Goal: Transaction & Acquisition: Purchase product/service

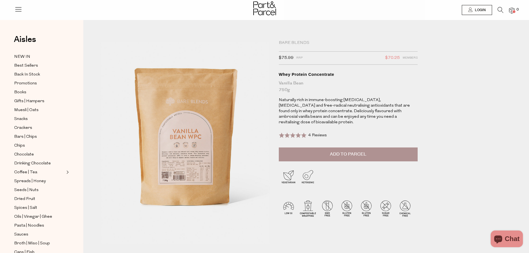
click at [360, 147] on button "Add to Parcel" at bounding box center [348, 154] width 139 height 14
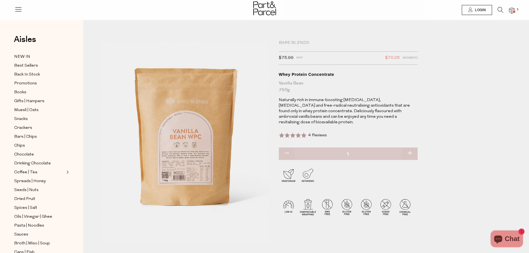
click at [411, 148] on button "button" at bounding box center [409, 153] width 16 height 12
type input "2"
click at [68, 169] on span "Expand/Collapse Coffee | Tea" at bounding box center [67, 171] width 4 height 4
click at [32, 178] on span "Loose Leaf" at bounding box center [32, 181] width 22 height 7
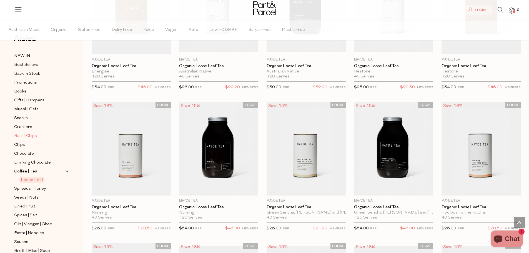
scroll to position [28, 0]
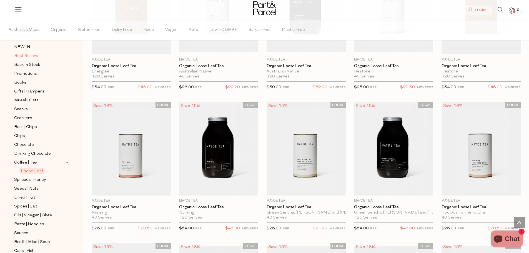
click at [23, 55] on span "Best Sellers" at bounding box center [26, 56] width 24 height 7
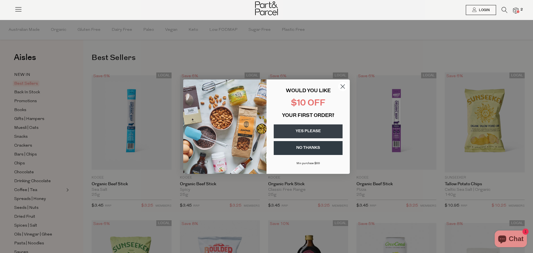
click at [342, 87] on circle "Close dialog" at bounding box center [342, 86] width 9 height 9
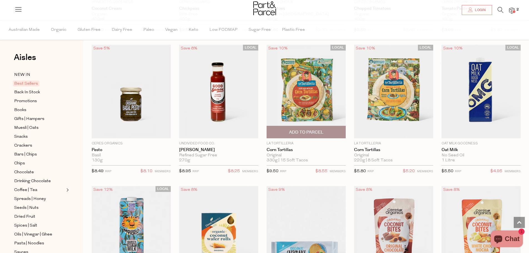
scroll to position [749, 0]
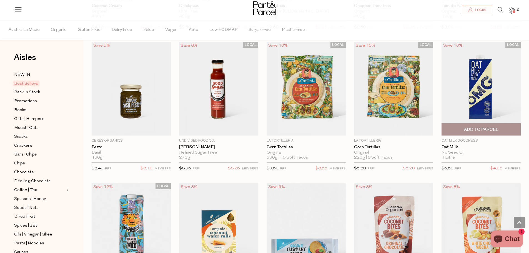
click at [493, 127] on span "Add To Parcel" at bounding box center [481, 130] width 34 height 6
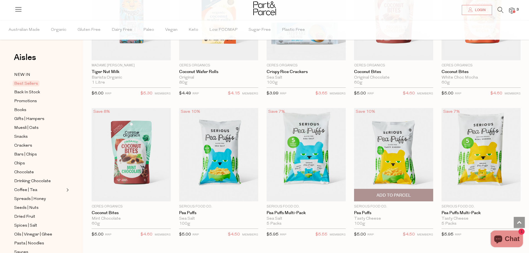
scroll to position [999, 0]
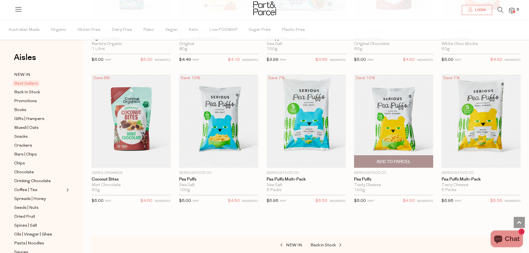
click at [396, 159] on span "Add To Parcel" at bounding box center [393, 162] width 34 height 6
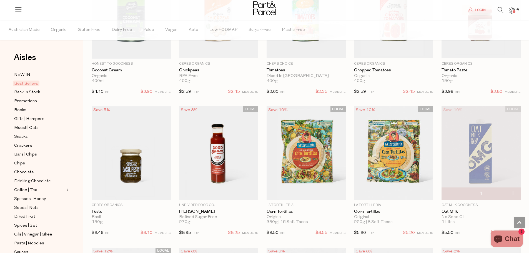
click at [515, 11] on span at bounding box center [513, 11] width 3 height 3
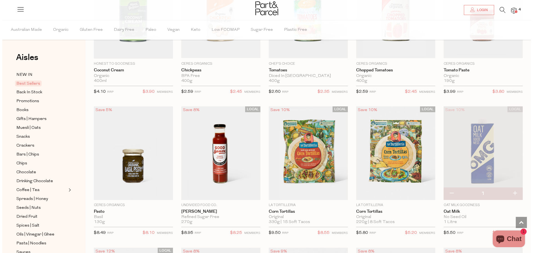
scroll to position [689, 0]
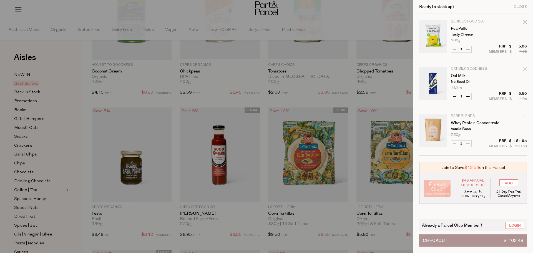
click at [467, 242] on button "Checkout $ 162.48" at bounding box center [473, 240] width 108 height 12
